Goal: Task Accomplishment & Management: Use online tool/utility

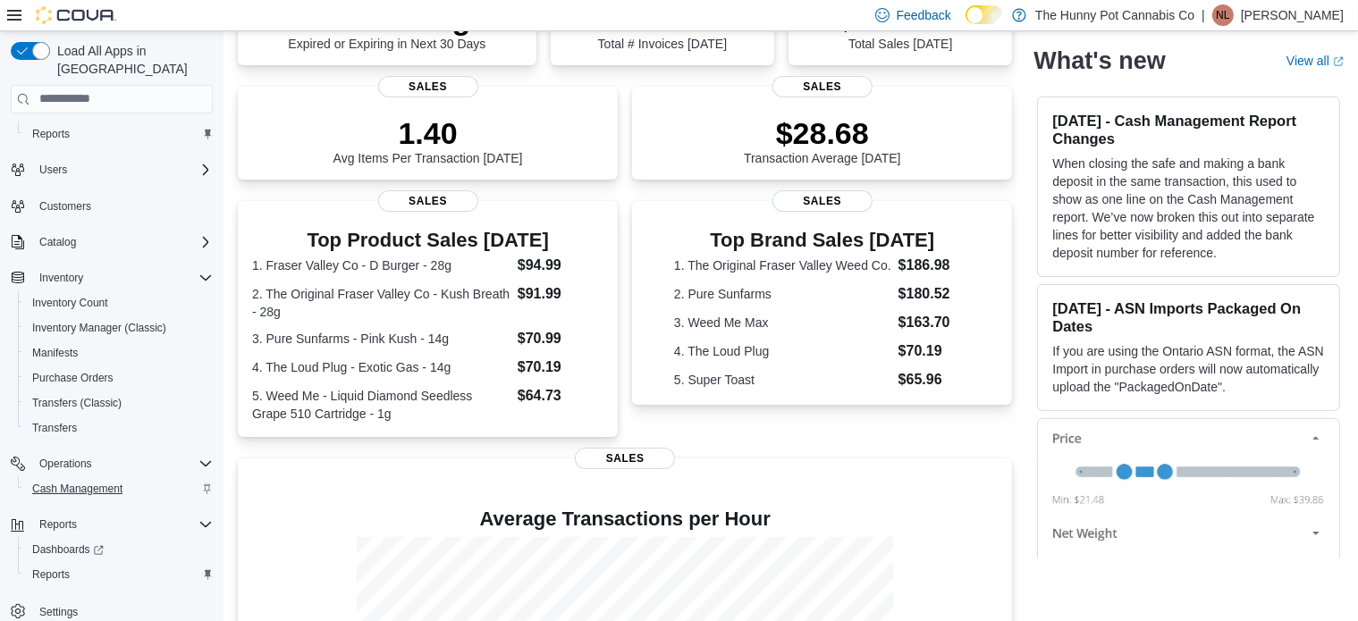
scroll to position [417, 0]
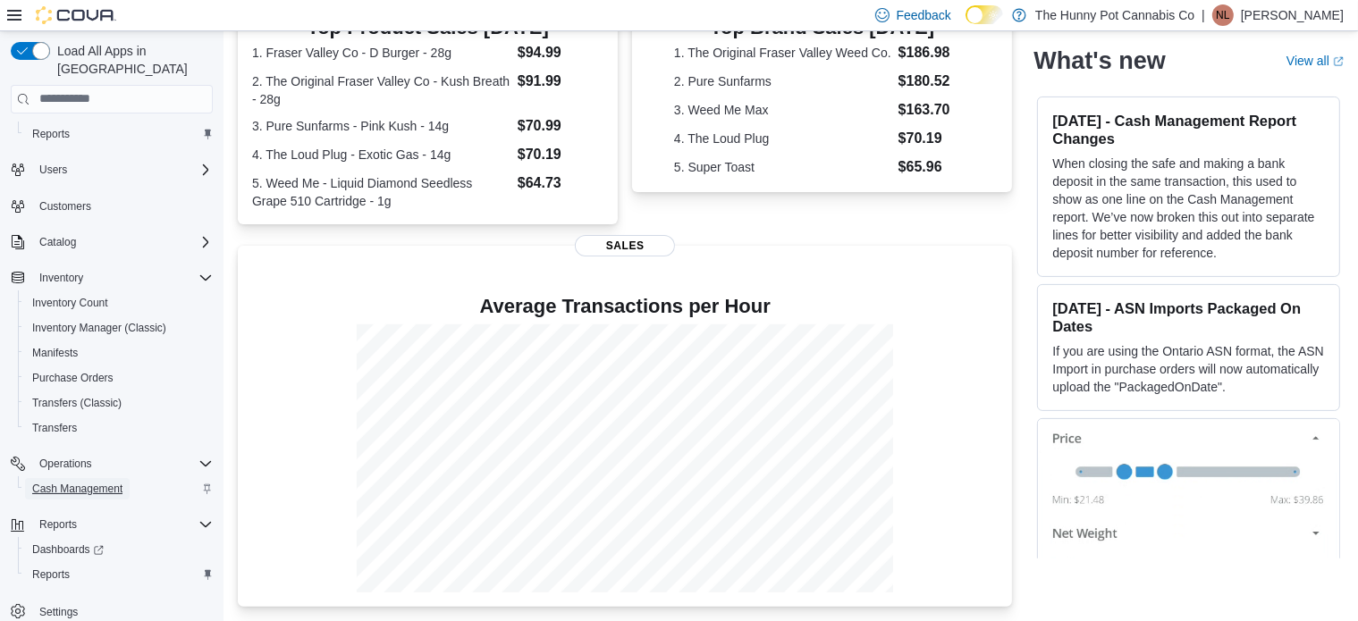
click at [81, 482] on span "Cash Management" at bounding box center [77, 489] width 90 height 14
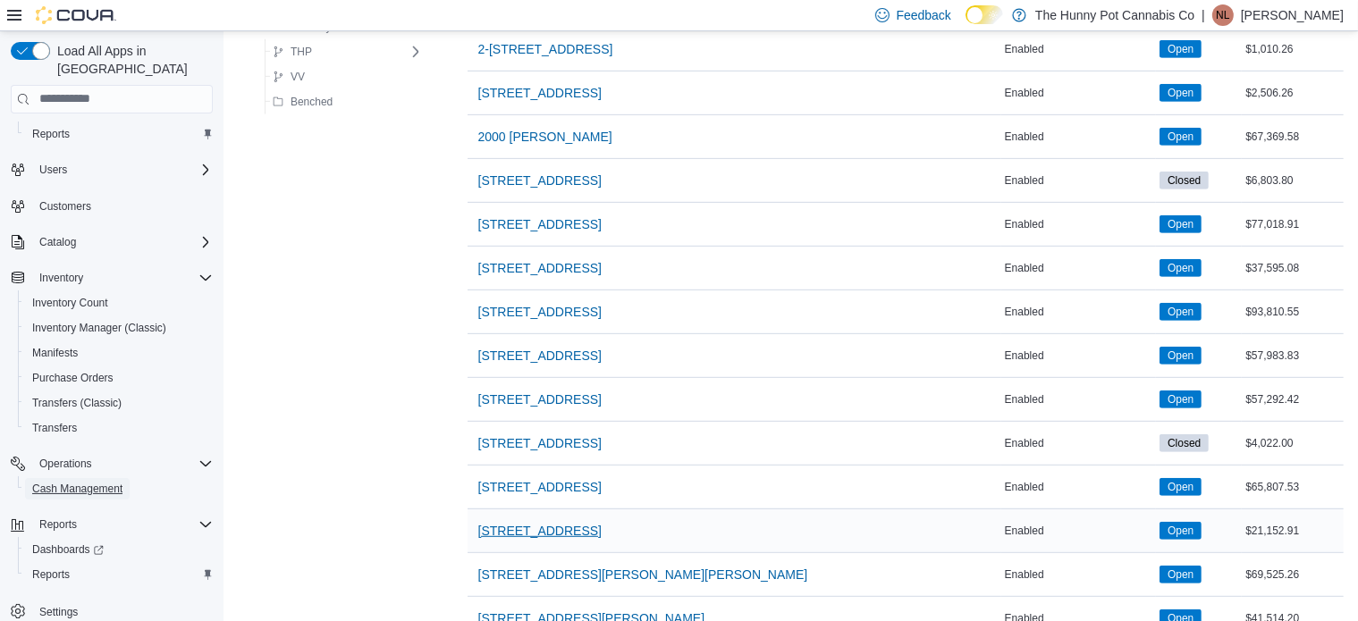
scroll to position [983, 0]
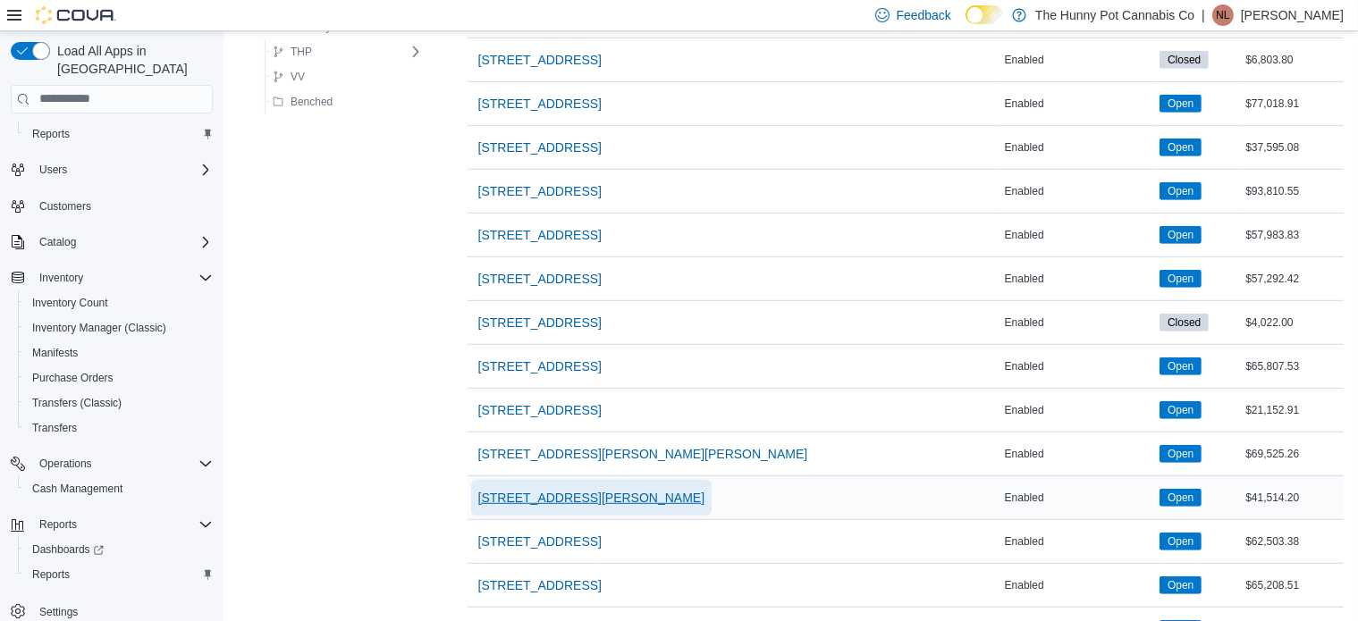
click at [551, 493] on span "[STREET_ADDRESS][PERSON_NAME]" at bounding box center [591, 498] width 227 height 18
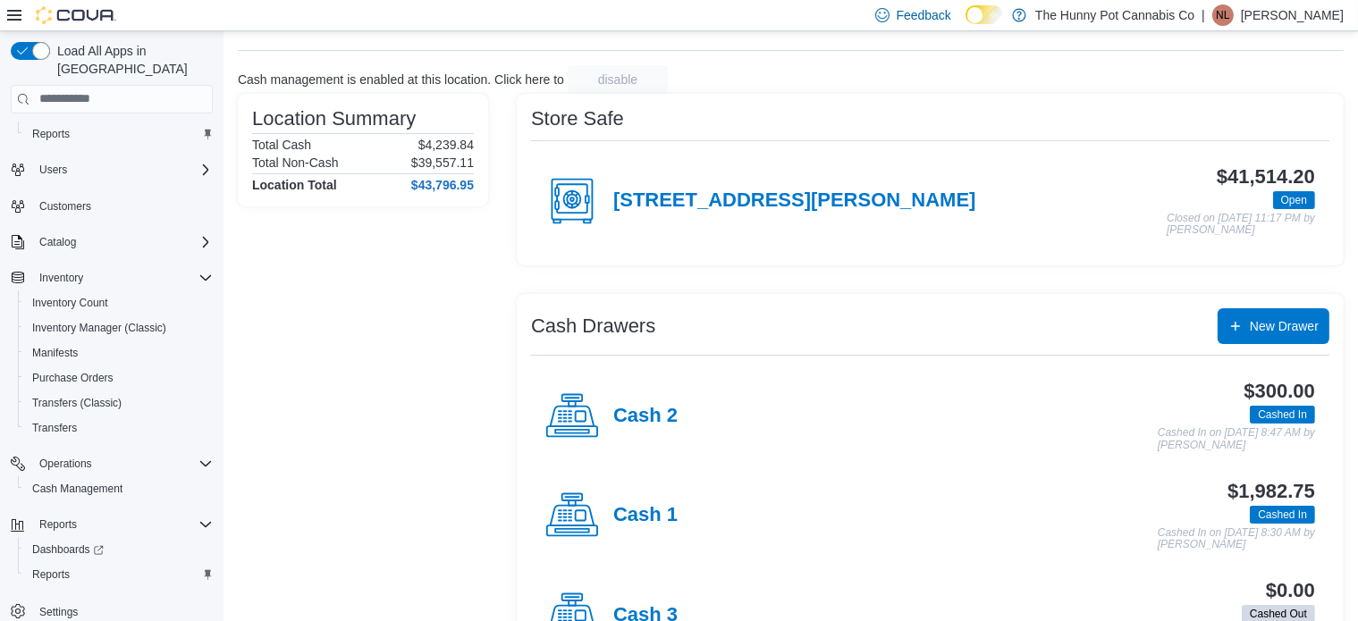
scroll to position [89, 0]
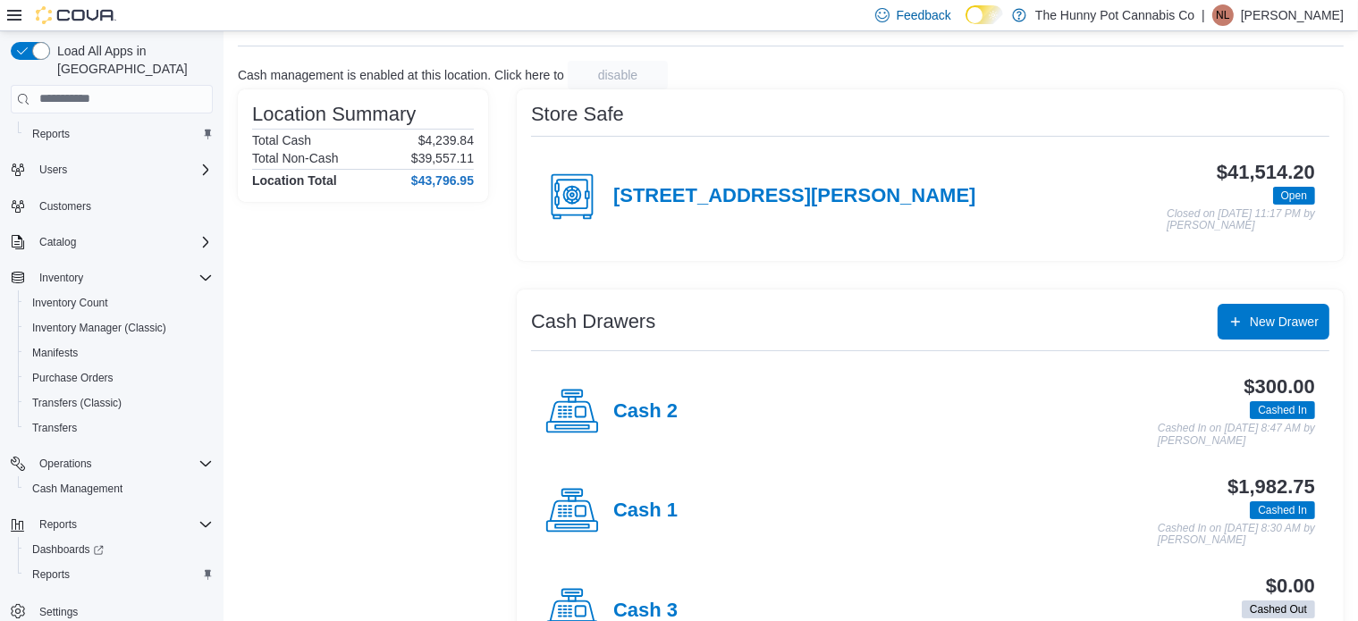
click at [700, 270] on div "Store Safe [STREET_ADDRESS][PERSON_NAME] $41,514.20 Open Closed on [DATE] 11:17…" at bounding box center [930, 382] width 827 height 586
click at [693, 192] on h4 "[STREET_ADDRESS][PERSON_NAME]" at bounding box center [794, 196] width 363 height 23
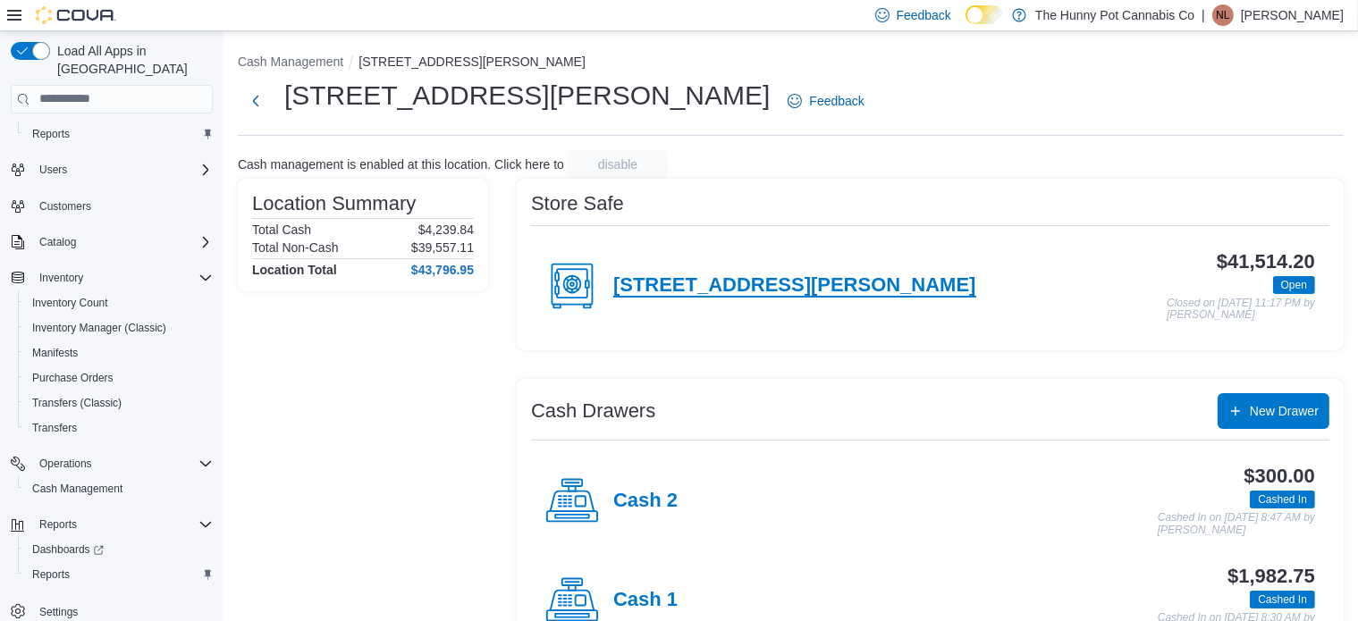
click at [705, 294] on h4 "[STREET_ADDRESS][PERSON_NAME]" at bounding box center [794, 285] width 363 height 23
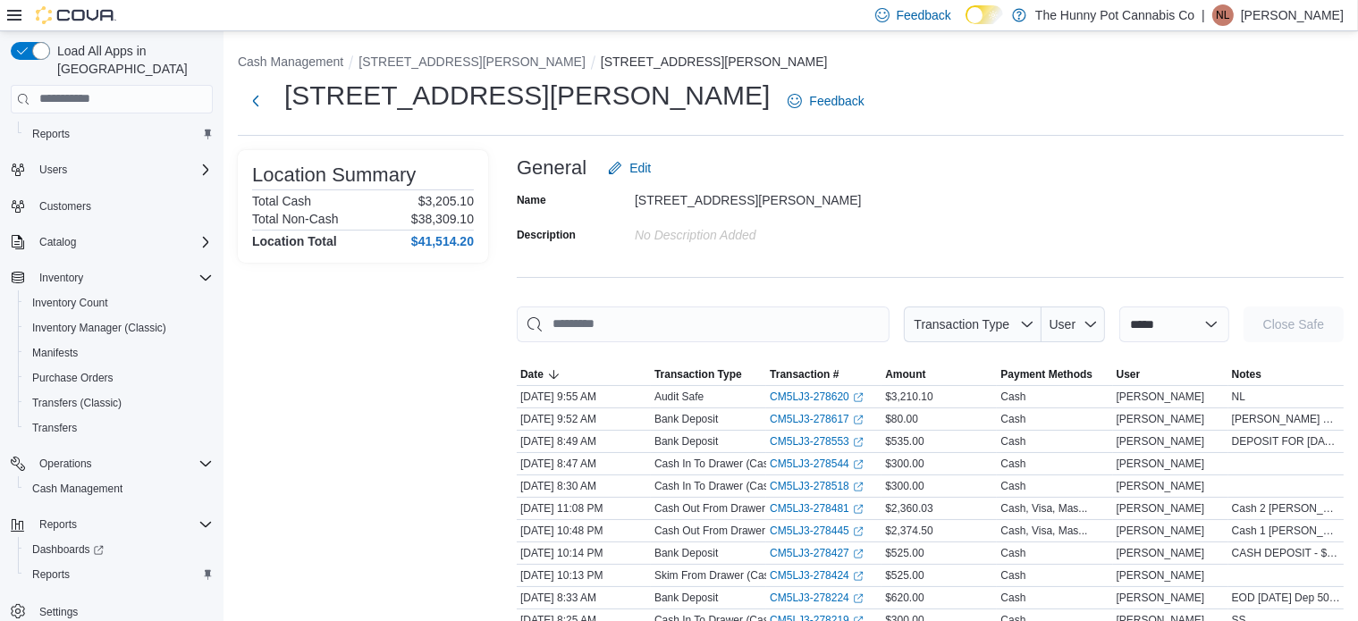
scroll to position [179, 0]
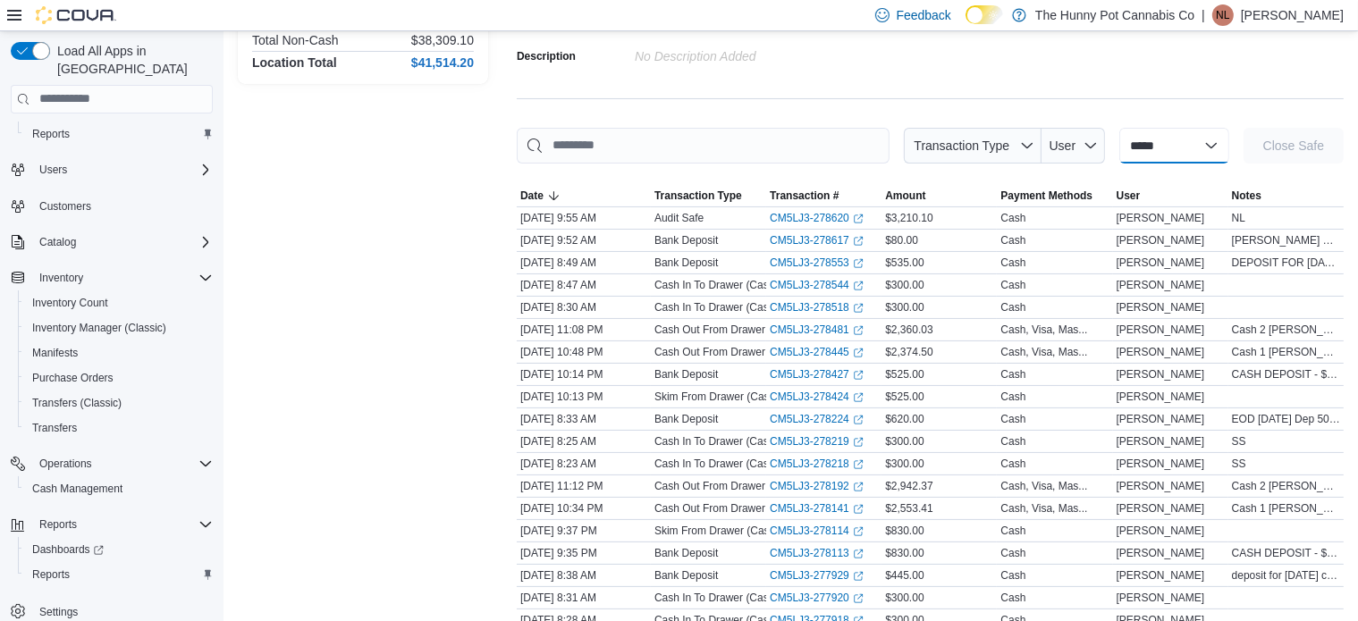
click at [1164, 149] on select "**********" at bounding box center [1174, 146] width 110 height 36
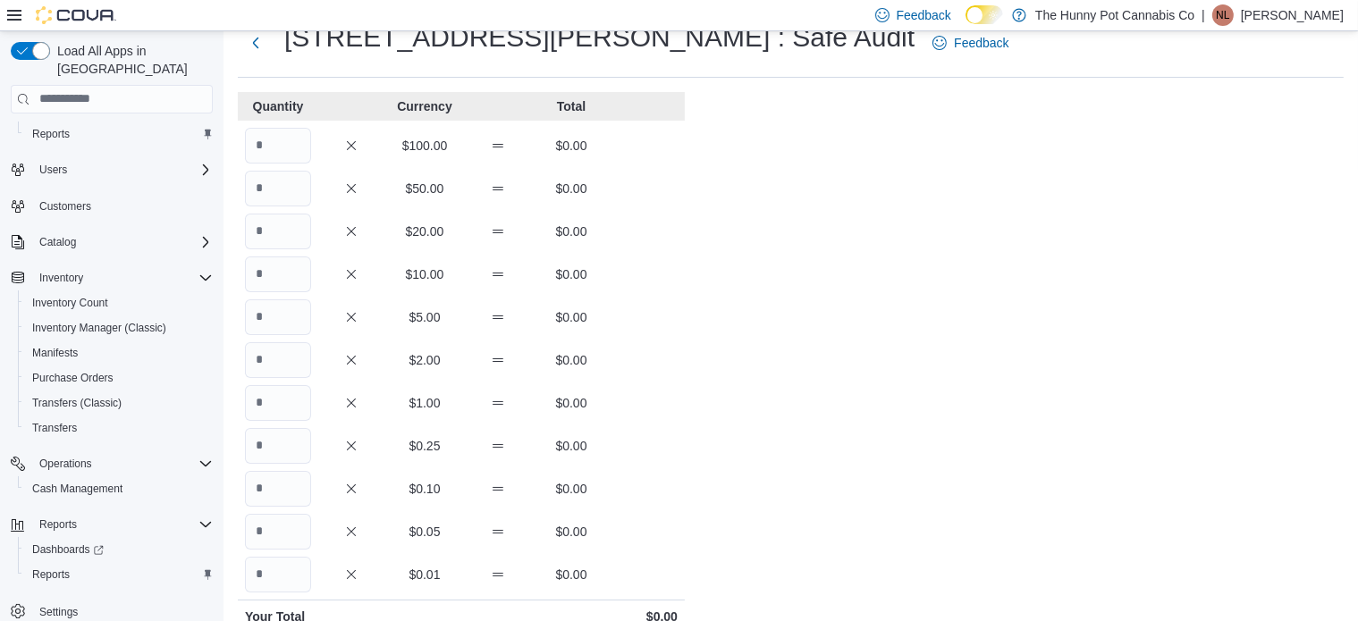
scroll to position [89, 0]
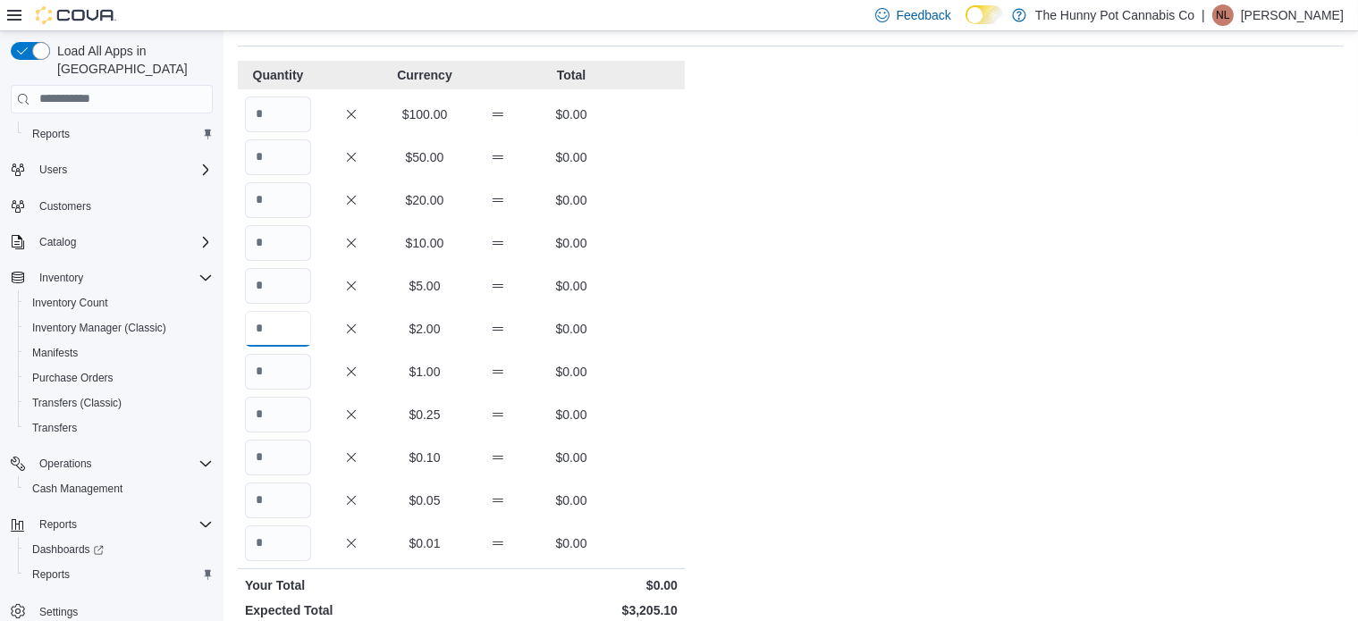
click at [261, 328] on input "Quantity" at bounding box center [278, 329] width 66 height 36
click at [293, 375] on input "Quantity" at bounding box center [278, 372] width 66 height 36
click at [287, 406] on input "Quantity" at bounding box center [278, 415] width 66 height 36
click at [308, 444] on input "Quantity" at bounding box center [278, 458] width 66 height 36
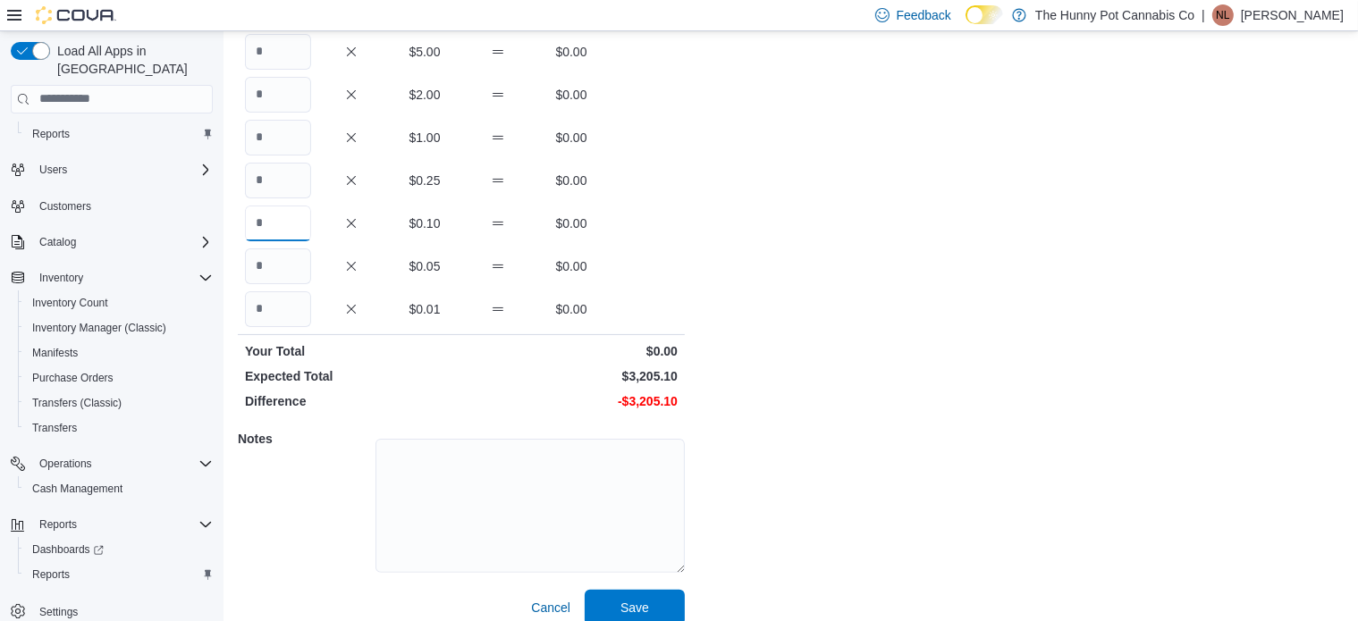
scroll to position [342, 0]
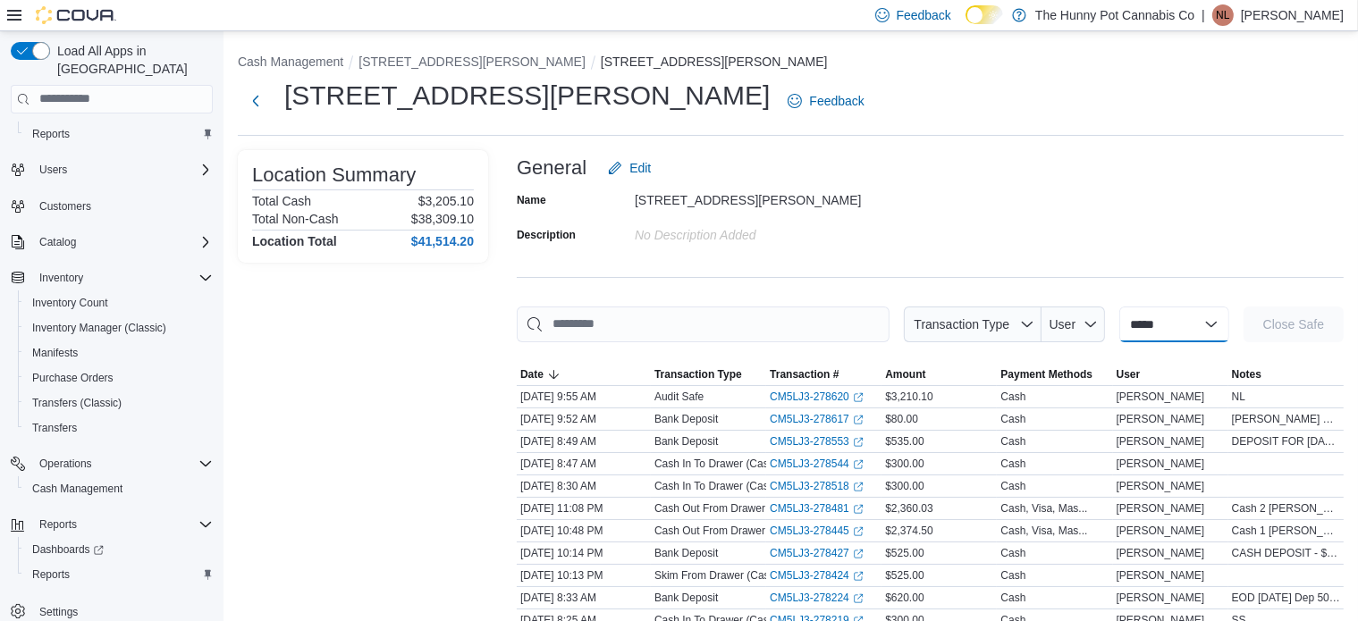
click at [1150, 321] on select "**********" at bounding box center [1174, 325] width 110 height 36
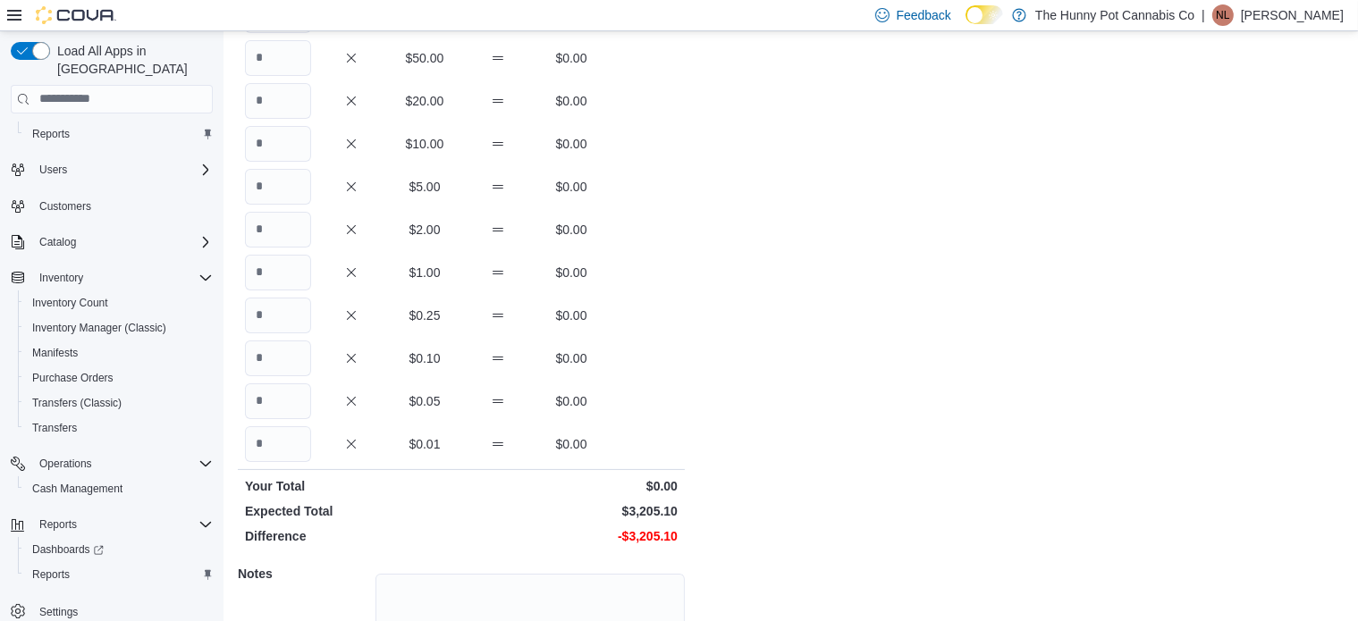
scroll to position [342, 0]
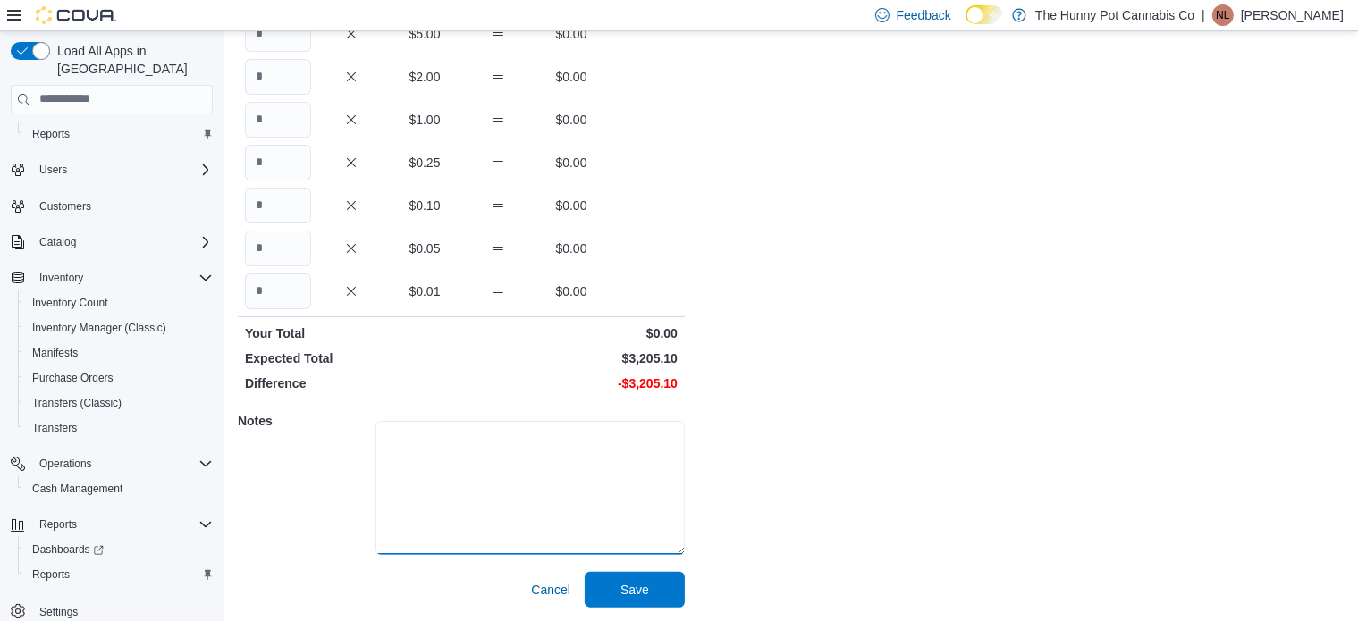
click at [486, 455] on textarea at bounding box center [529, 488] width 309 height 134
drag, startPoint x: 621, startPoint y: 373, endPoint x: 630, endPoint y: 401, distance: 29.1
click at [631, 401] on div "Quantity Currency Total $100.00 $0.00 $50.00 $0.00 $20.00 $0.00 $10.00 $0.00 $5…" at bounding box center [461, 208] width 447 height 799
click at [622, 380] on p "-$3,205.10" at bounding box center [571, 384] width 213 height 18
